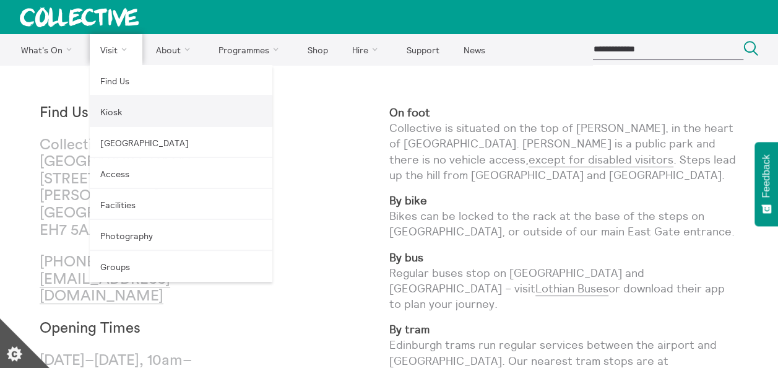
click at [108, 98] on link "Kiosk" at bounding box center [181, 111] width 183 height 31
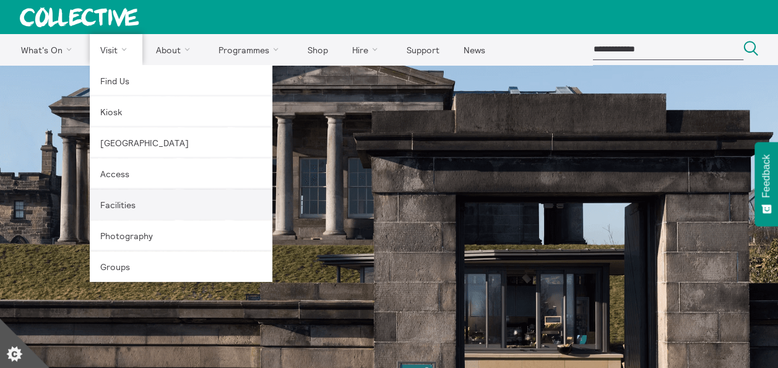
click at [135, 193] on link "Facilities" at bounding box center [181, 204] width 183 height 31
